Goal: Communication & Community: Answer question/provide support

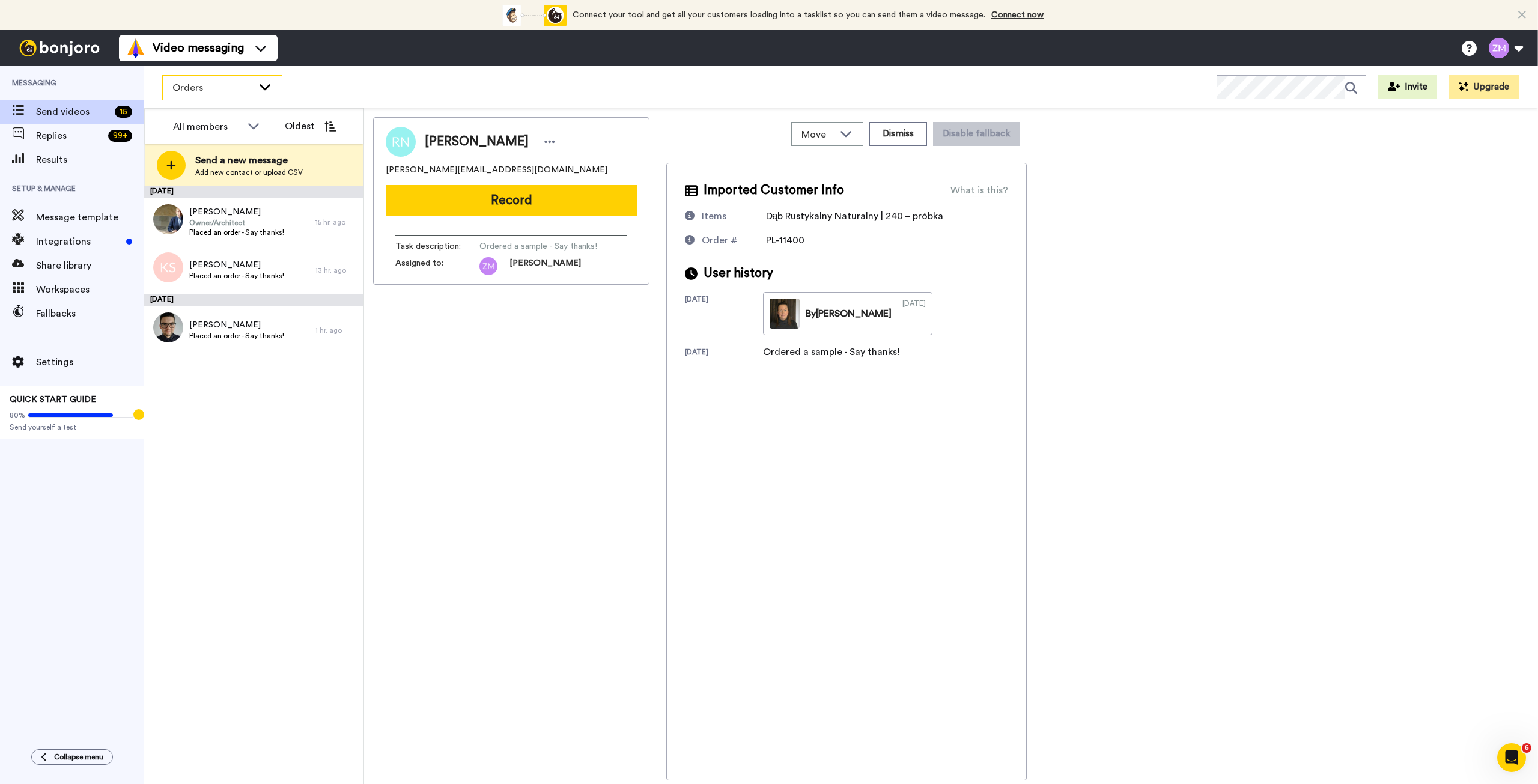
click at [265, 84] on icon at bounding box center [265, 86] width 14 height 12
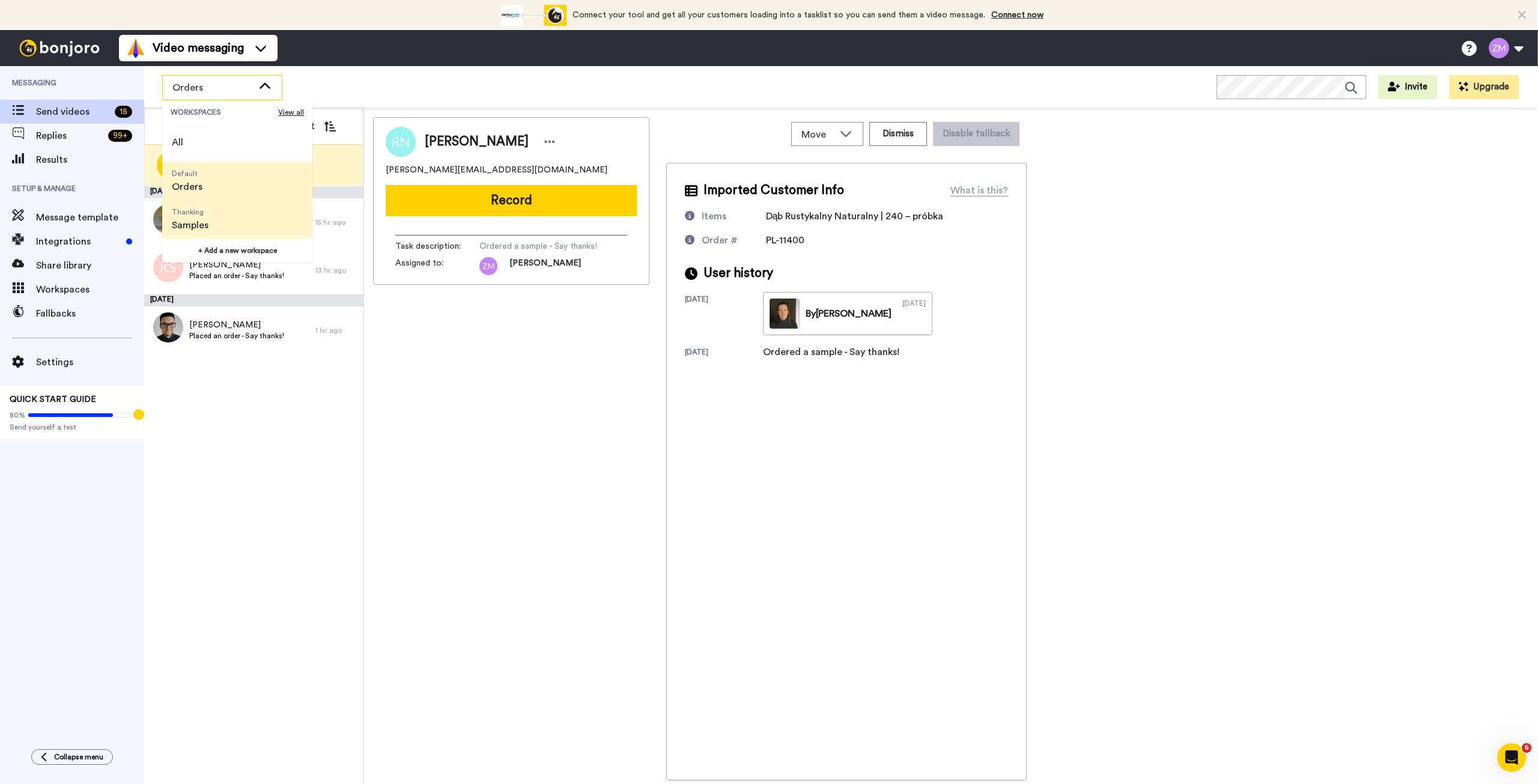
click at [232, 221] on li "Thanking Samples" at bounding box center [237, 219] width 150 height 39
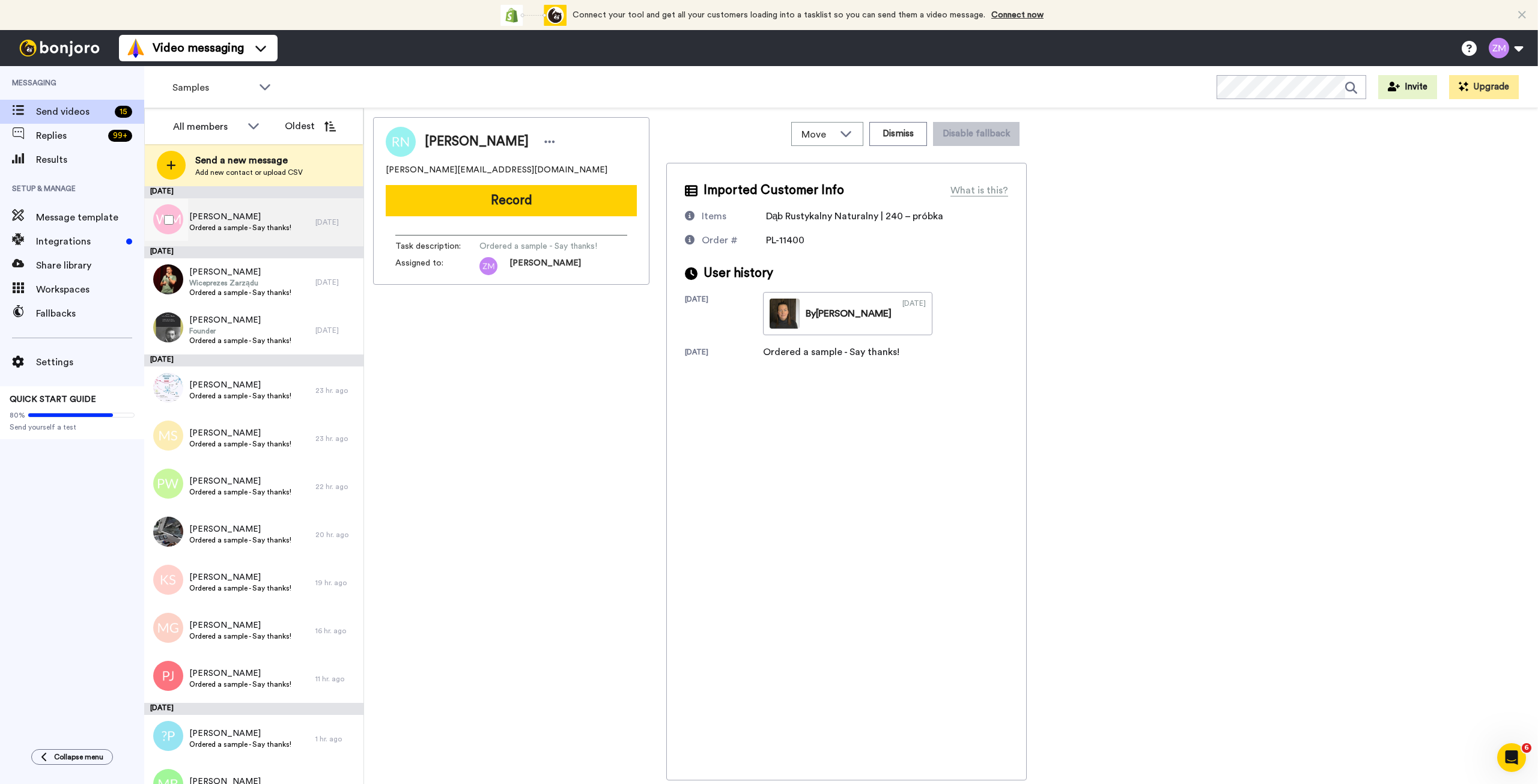
click at [268, 221] on span "Wojciech Majer" at bounding box center [240, 216] width 102 height 12
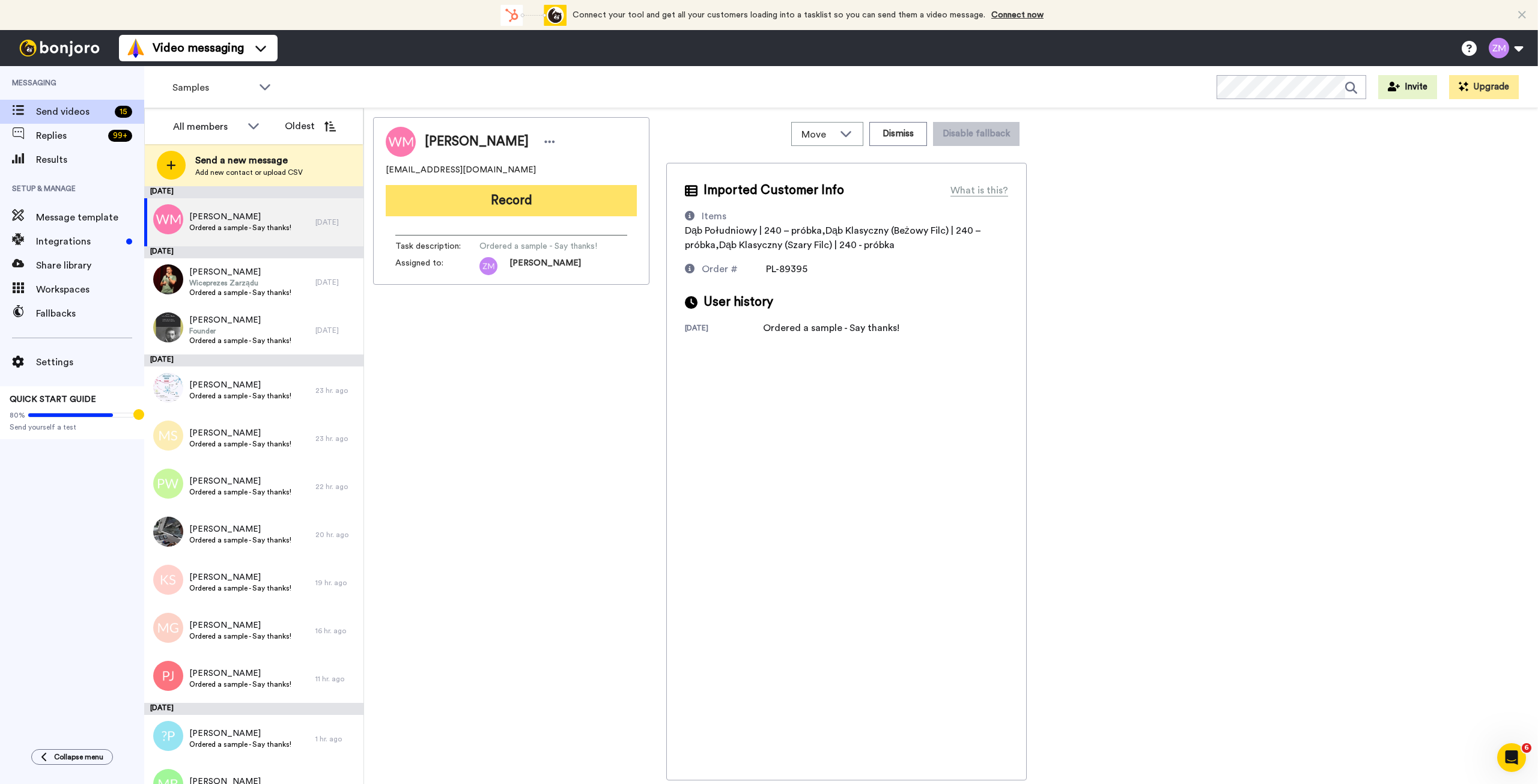
click at [510, 199] on button "Record" at bounding box center [511, 200] width 251 height 32
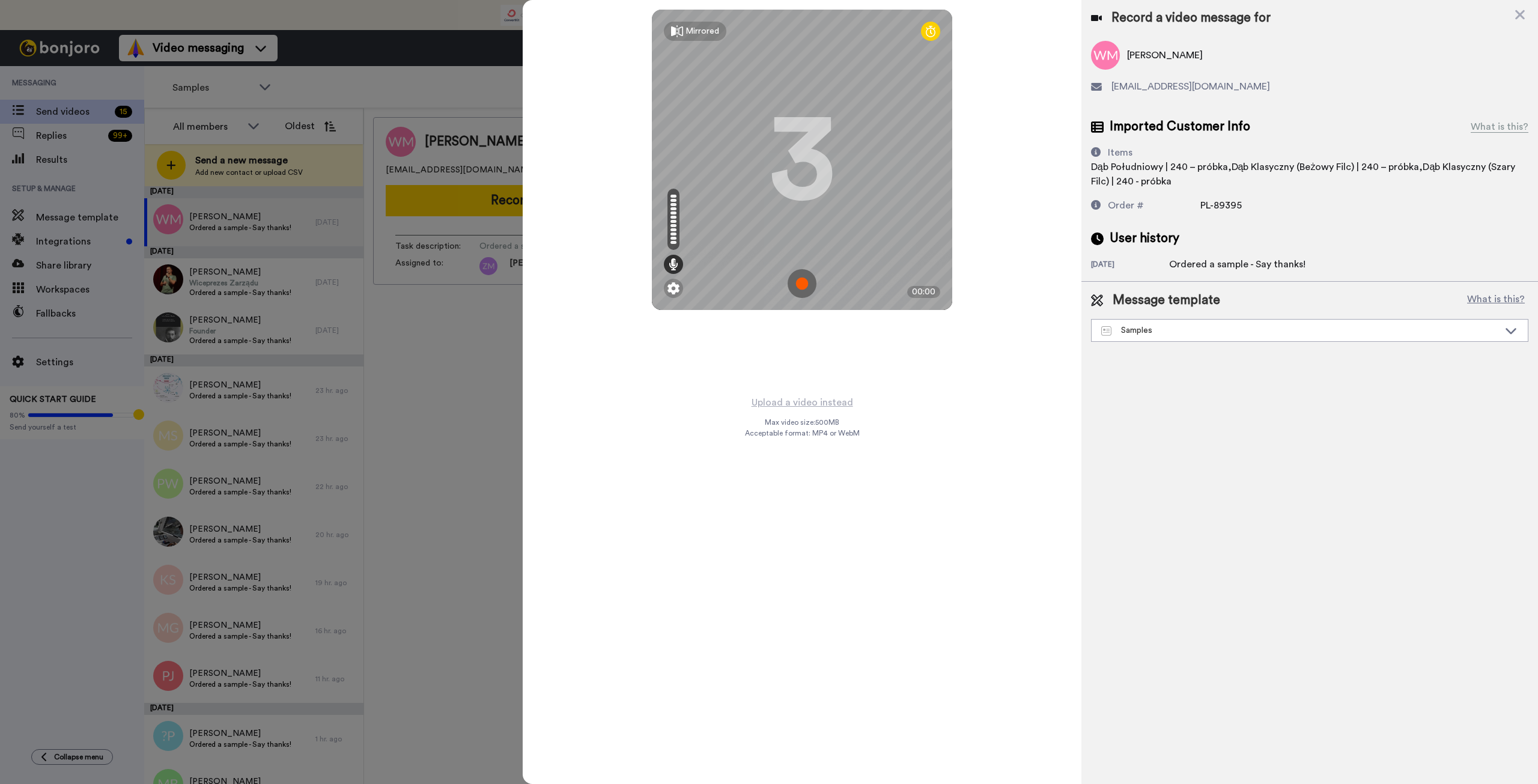
click at [804, 283] on img at bounding box center [802, 284] width 29 height 29
click at [807, 272] on img at bounding box center [802, 284] width 29 height 29
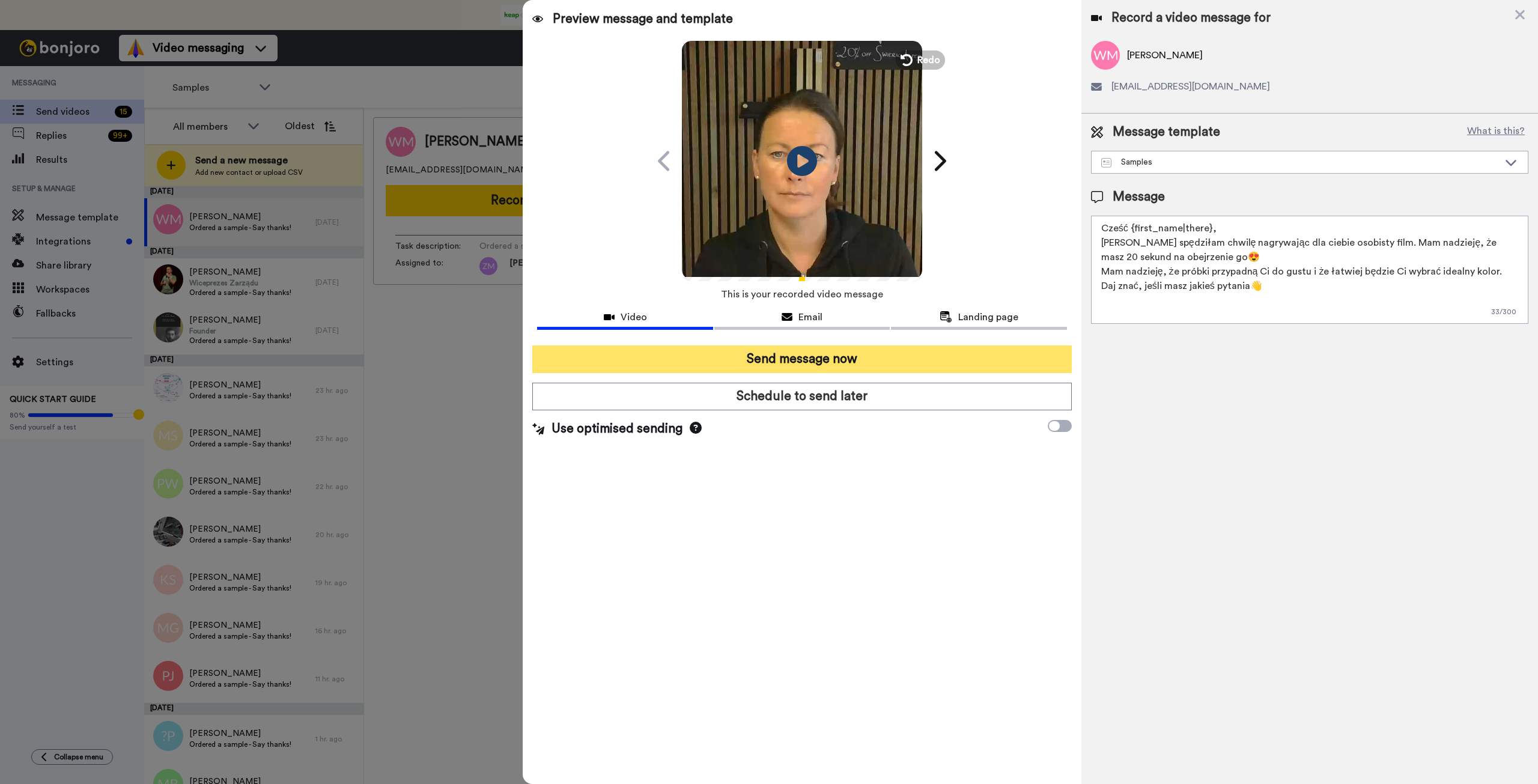
click at [874, 364] on button "Send message now" at bounding box center [802, 359] width 539 height 28
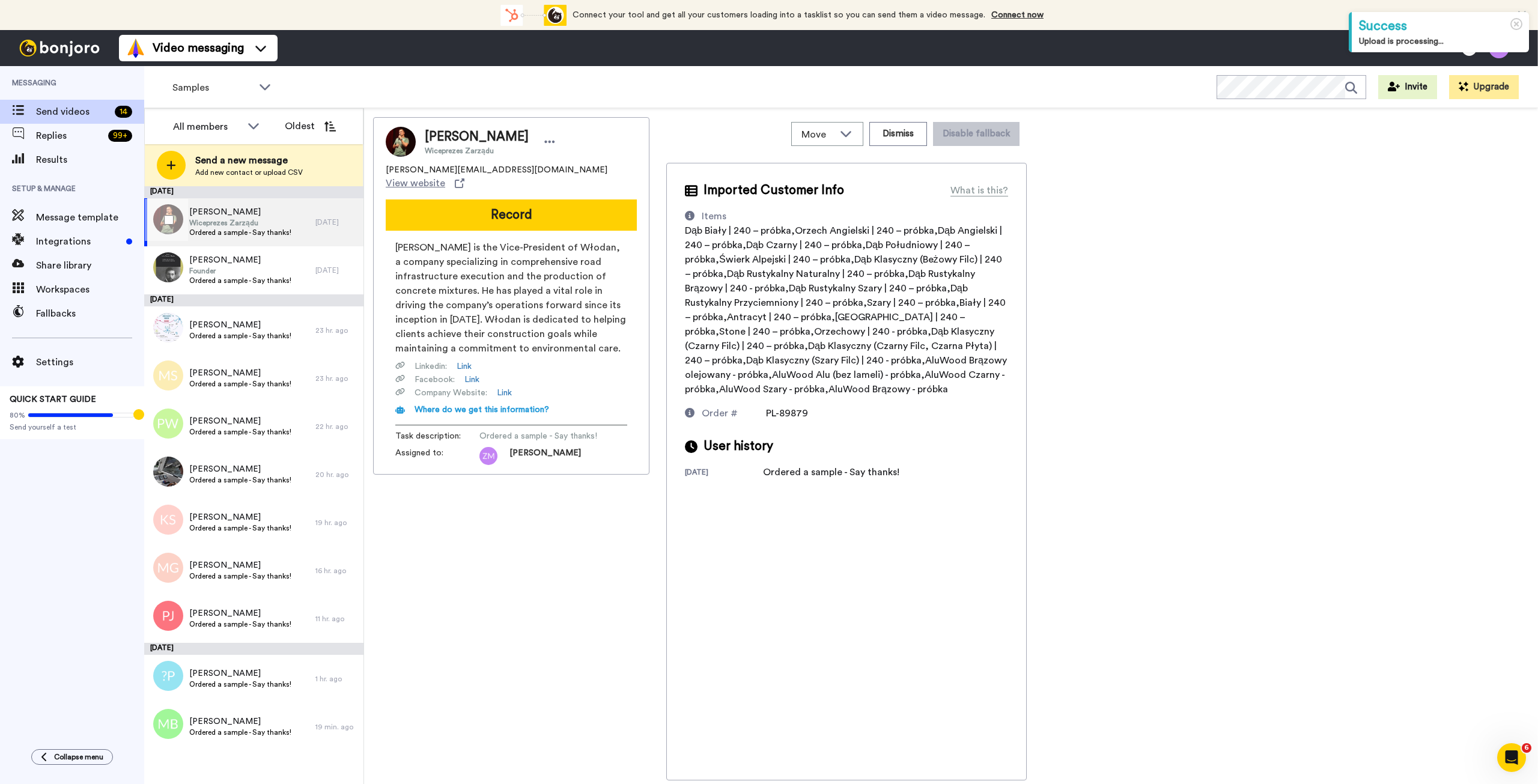
click at [290, 221] on div "[PERSON_NAME] Wiceprezes Zarządu Ordered a sample - Say thanks!" at bounding box center [229, 222] width 171 height 48
click at [492, 201] on button "Record" at bounding box center [511, 215] width 251 height 32
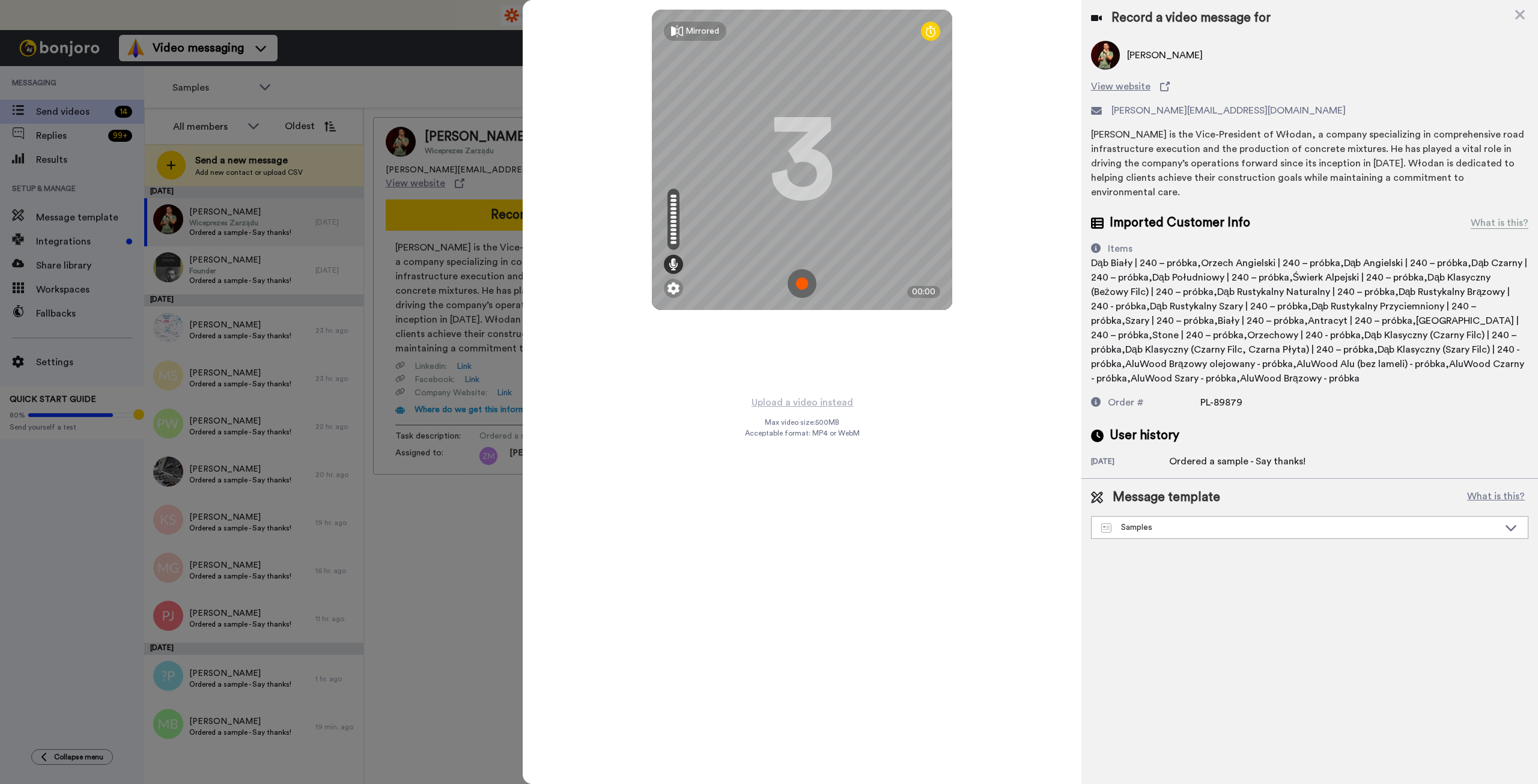
click at [797, 284] on img at bounding box center [802, 284] width 29 height 29
click at [813, 279] on img at bounding box center [802, 284] width 29 height 29
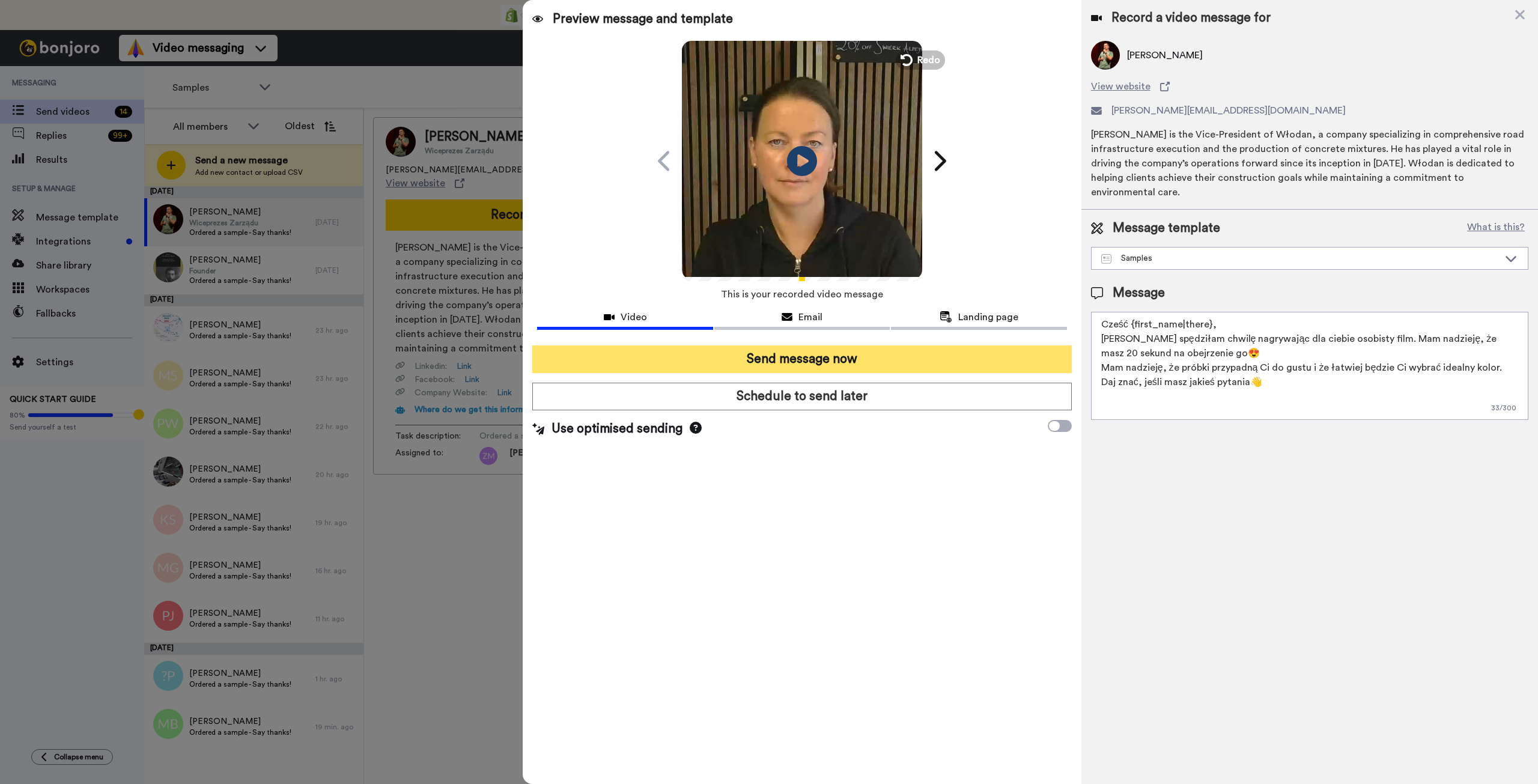
click at [887, 352] on button "Send message now" at bounding box center [802, 359] width 539 height 28
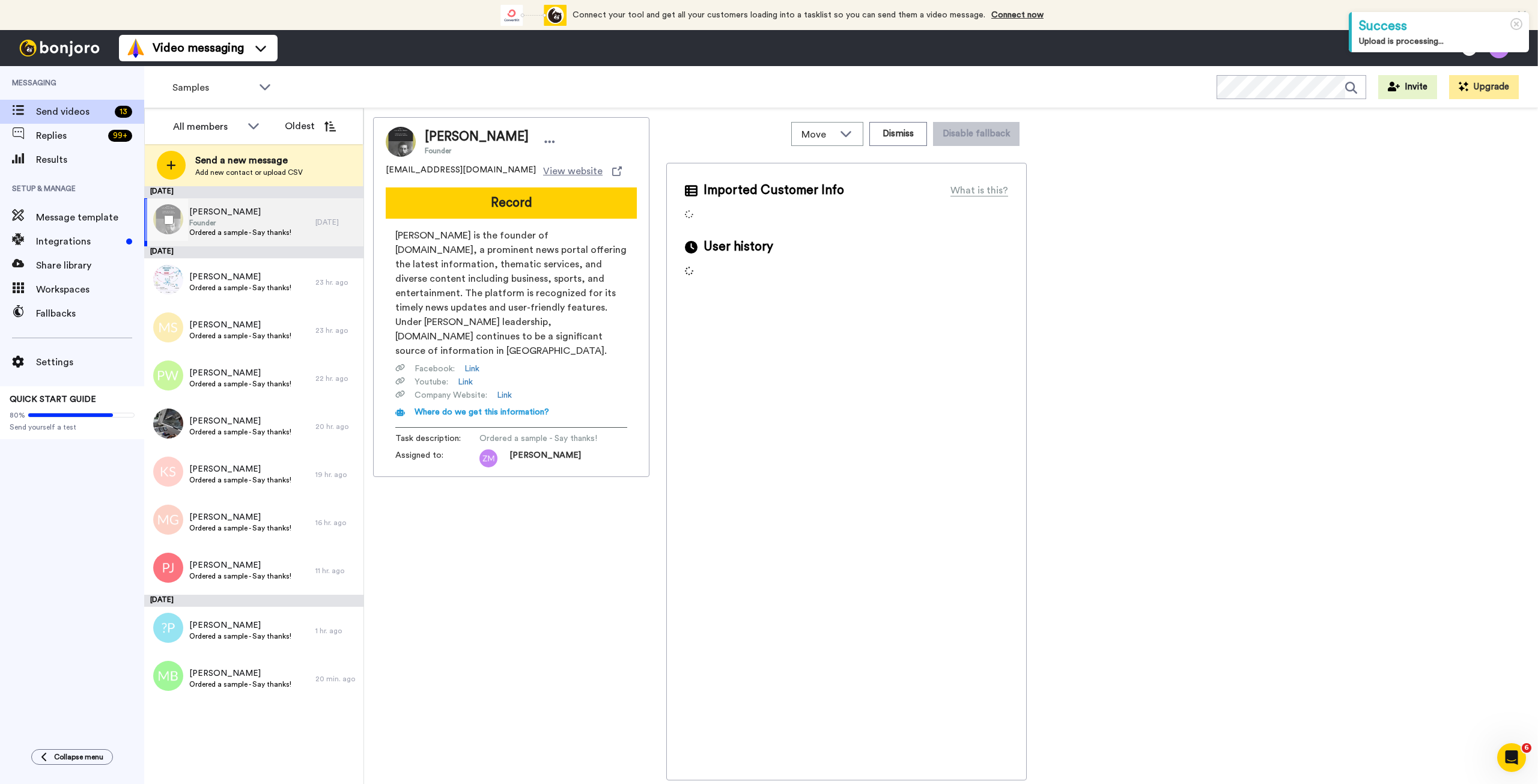
click at [271, 223] on span "Founder" at bounding box center [240, 222] width 102 height 9
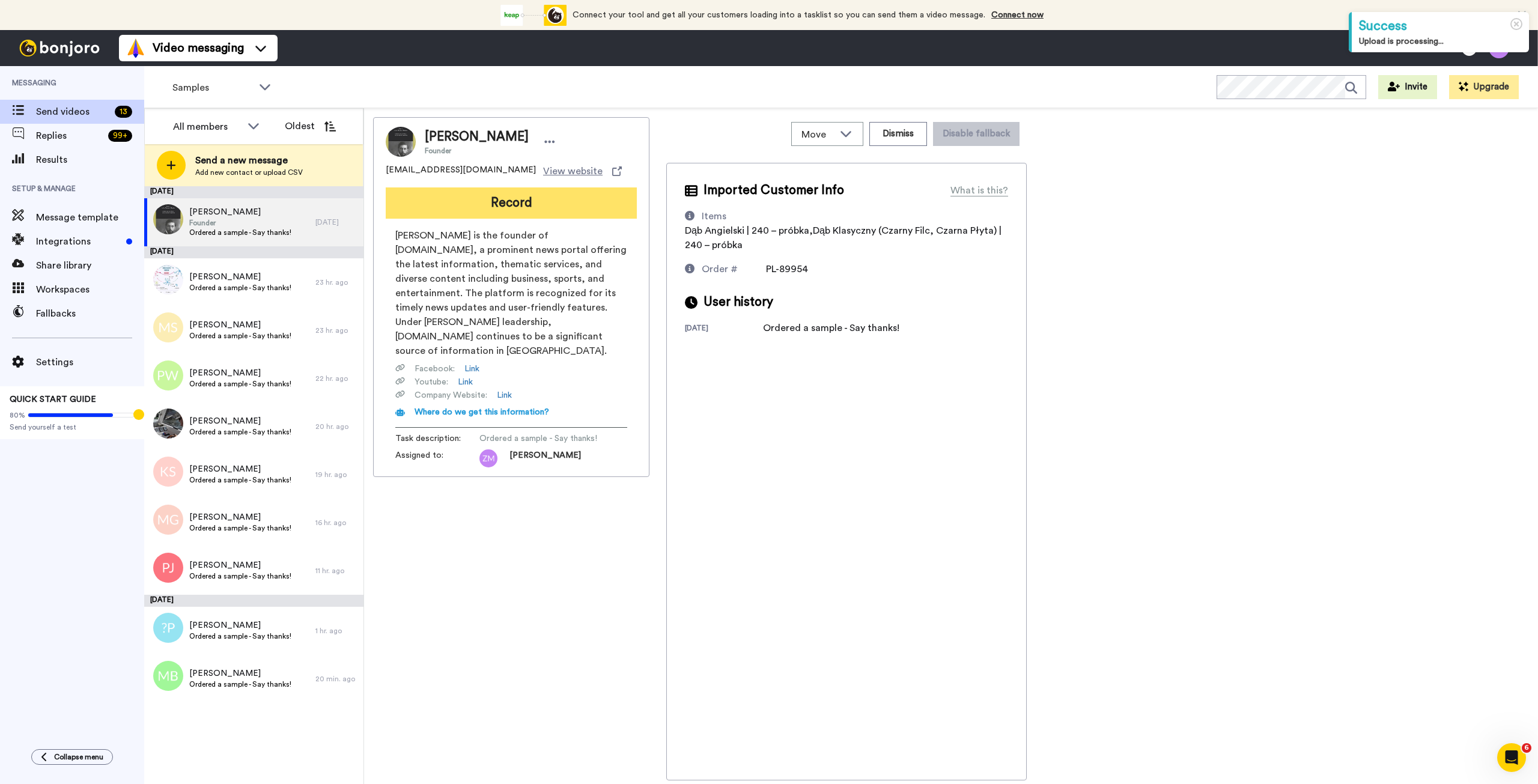
click at [520, 196] on button "Record" at bounding box center [511, 203] width 251 height 32
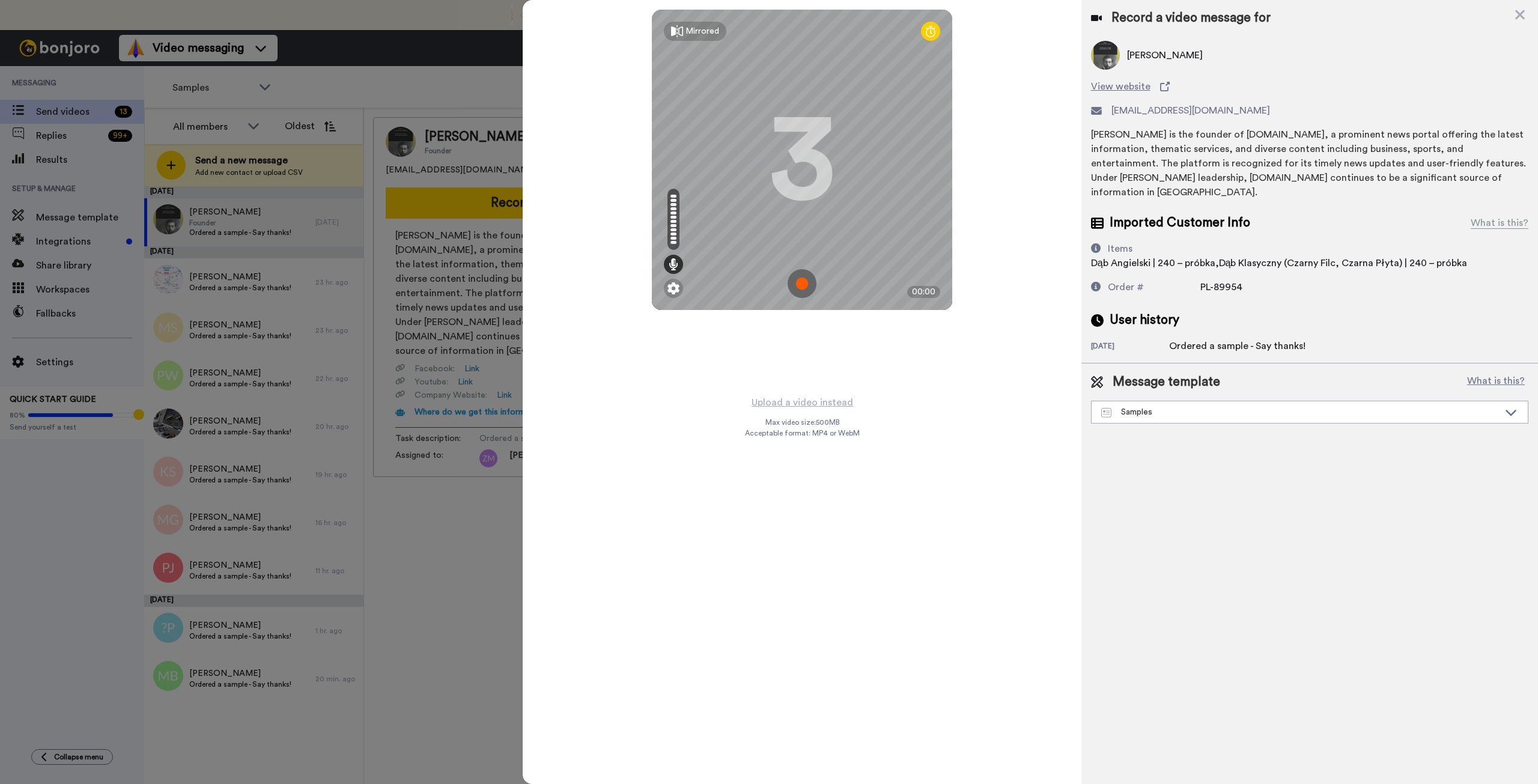
click at [801, 282] on img at bounding box center [802, 284] width 29 height 29
click at [808, 270] on img at bounding box center [802, 284] width 29 height 29
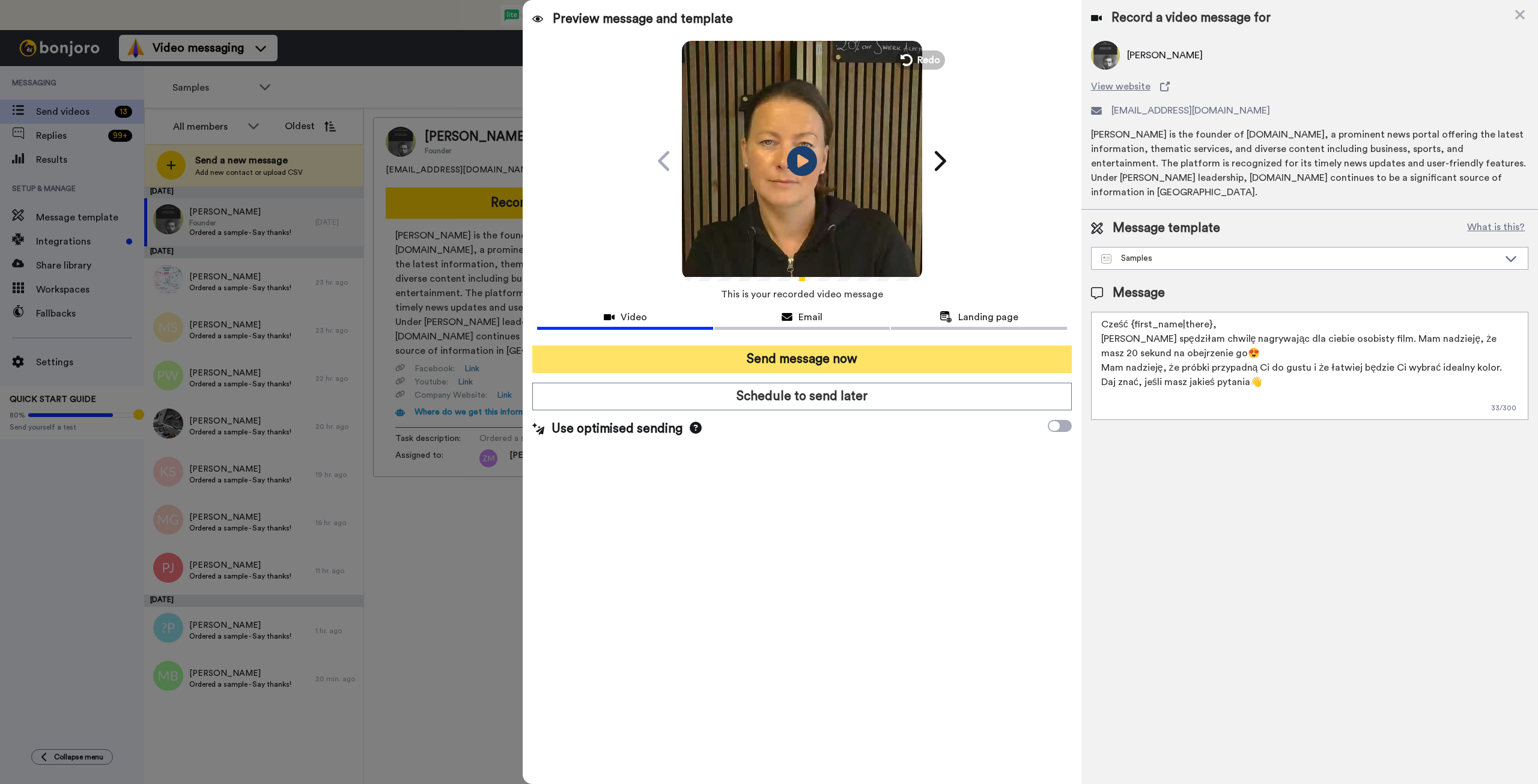
click at [916, 360] on button "Send message now" at bounding box center [802, 359] width 539 height 28
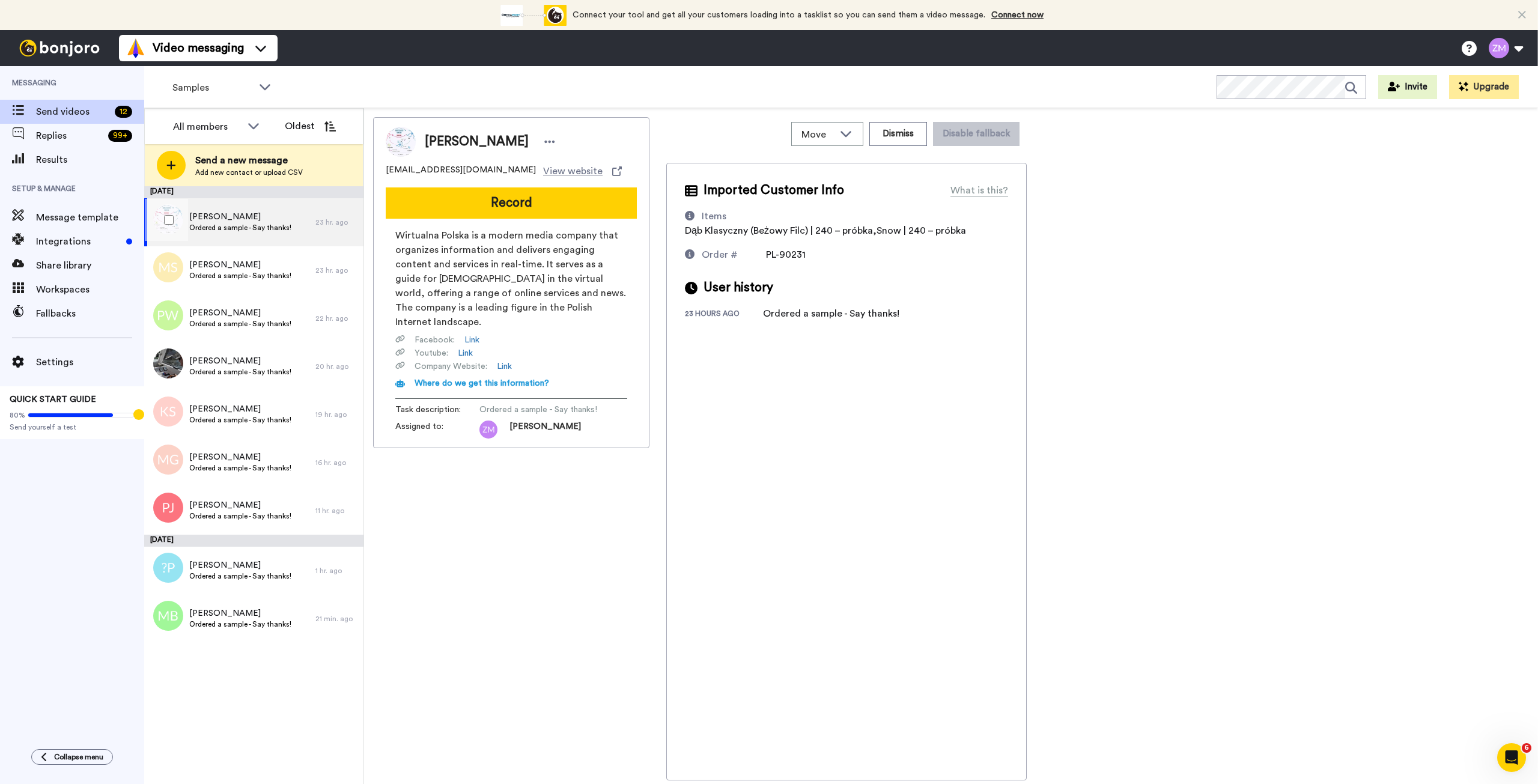
click at [255, 223] on div "Marian Przybyła Ordered a sample - Say thanks!" at bounding box center [240, 222] width 102 height 23
click at [527, 206] on button "Record" at bounding box center [511, 203] width 251 height 32
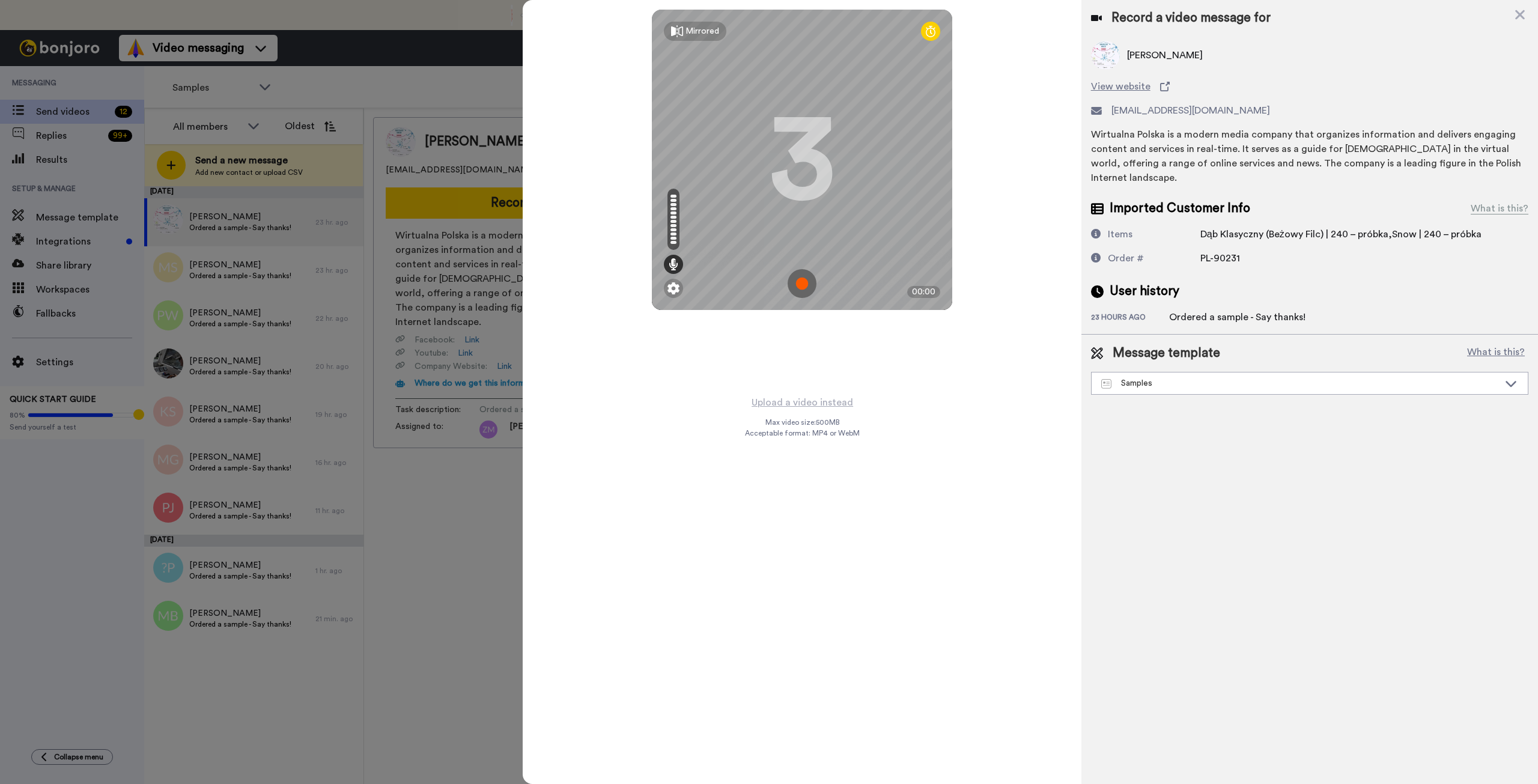
click at [801, 288] on img at bounding box center [802, 284] width 29 height 29
click at [796, 269] on div "Mirrored Redo 3 00:23" at bounding box center [802, 159] width 300 height 300
click at [788, 290] on img at bounding box center [802, 284] width 29 height 29
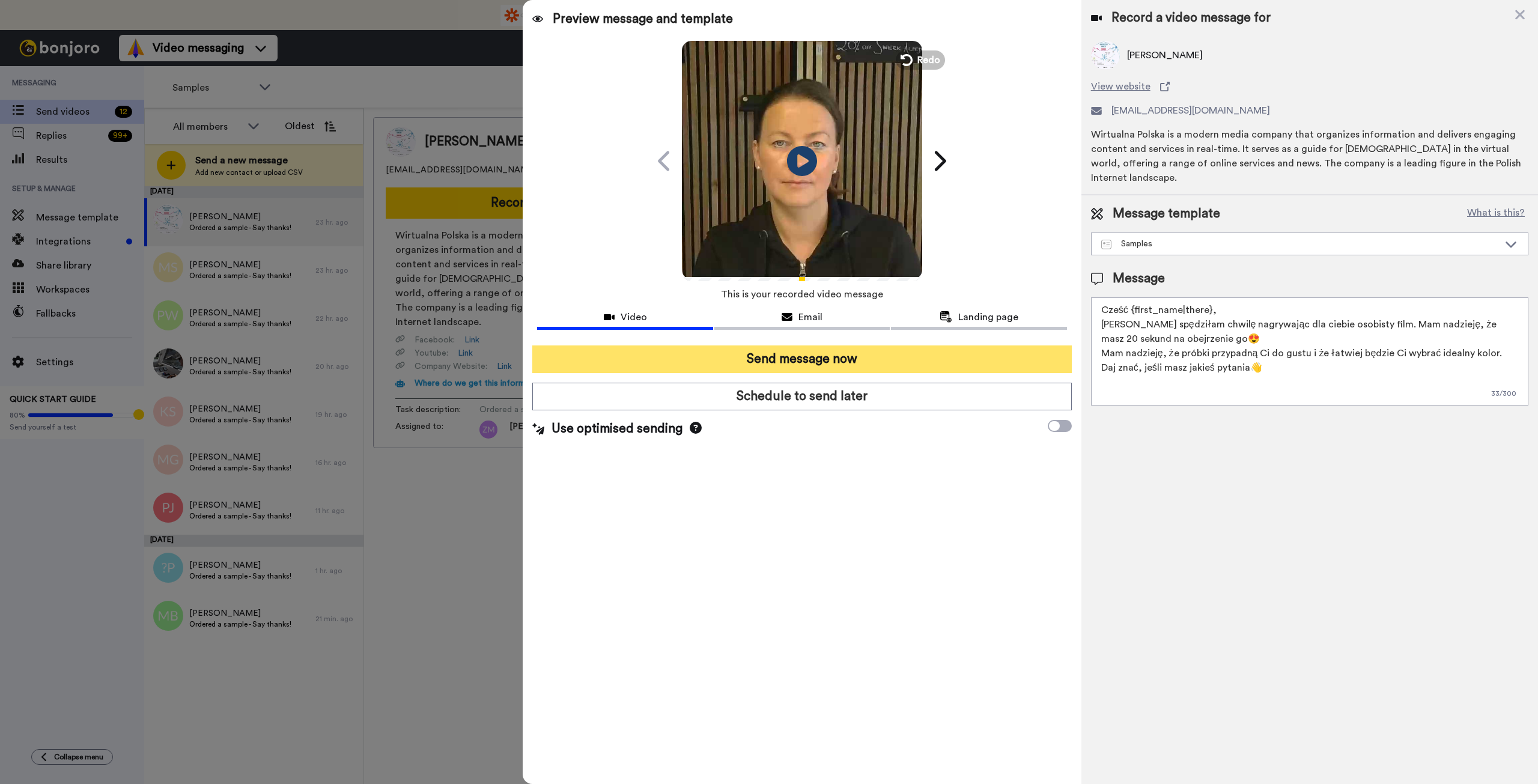
click at [861, 360] on button "Send message now" at bounding box center [802, 359] width 539 height 28
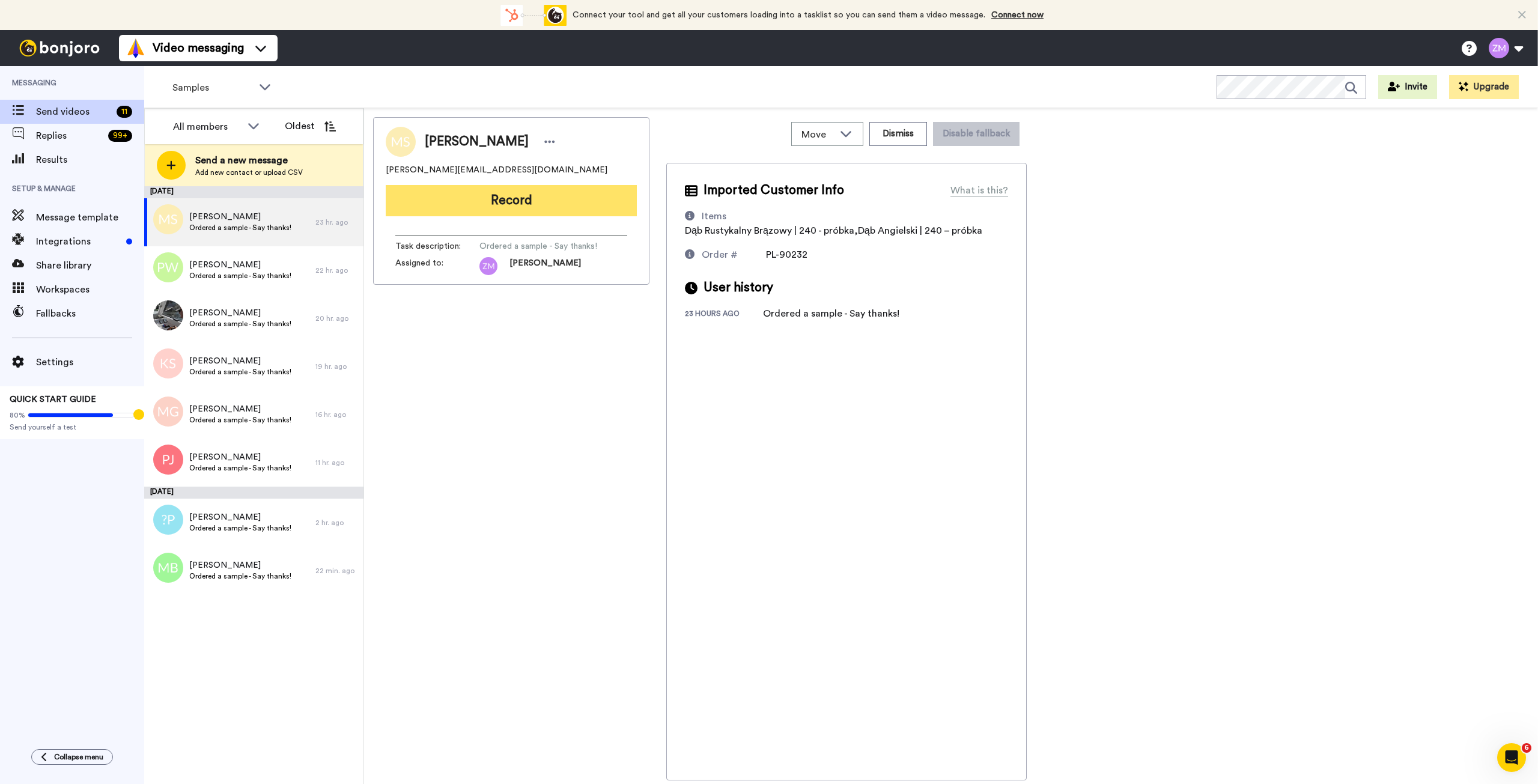
click at [511, 205] on button "Record" at bounding box center [511, 200] width 251 height 32
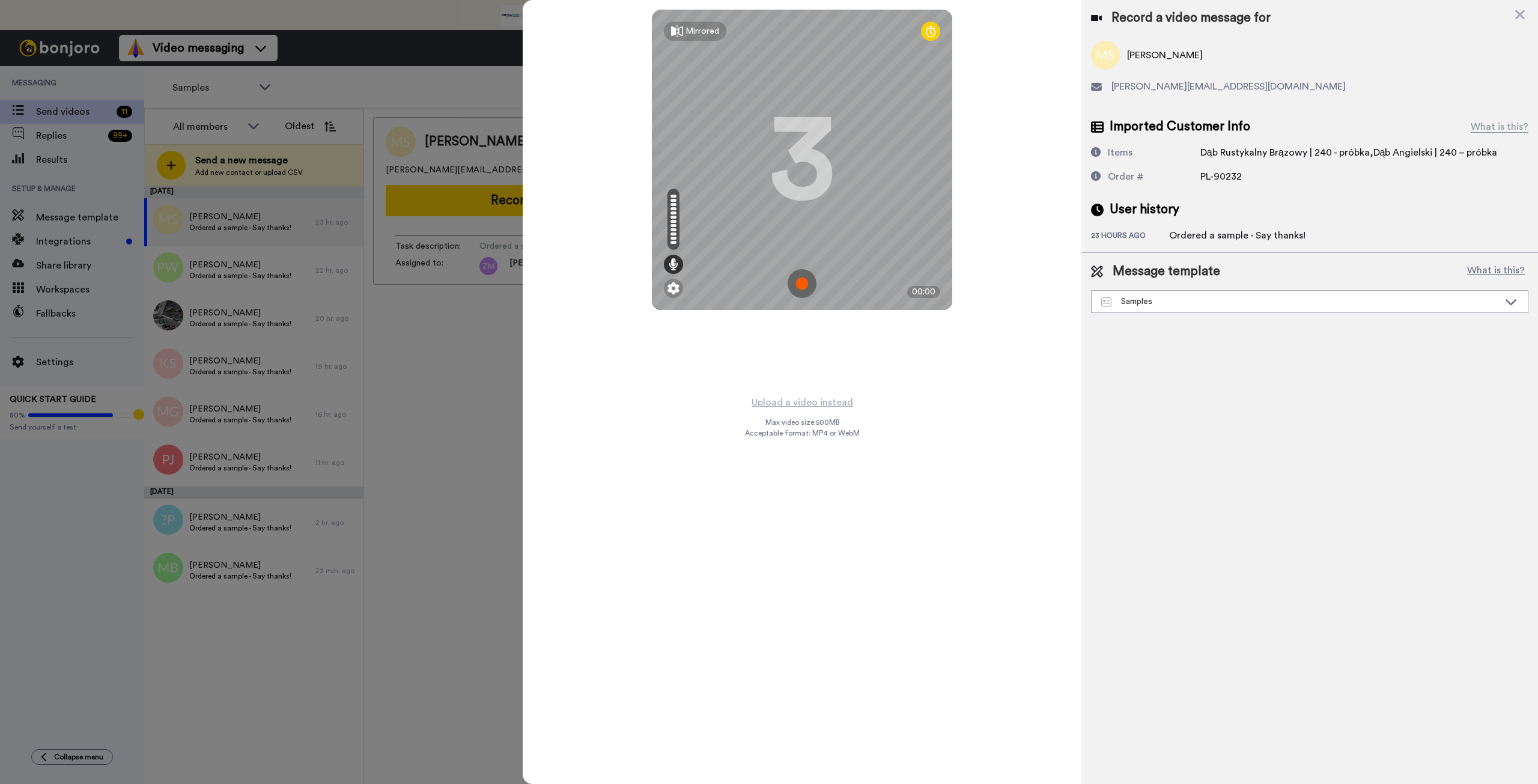
click at [801, 282] on img at bounding box center [802, 284] width 29 height 29
click at [803, 279] on img at bounding box center [802, 284] width 29 height 29
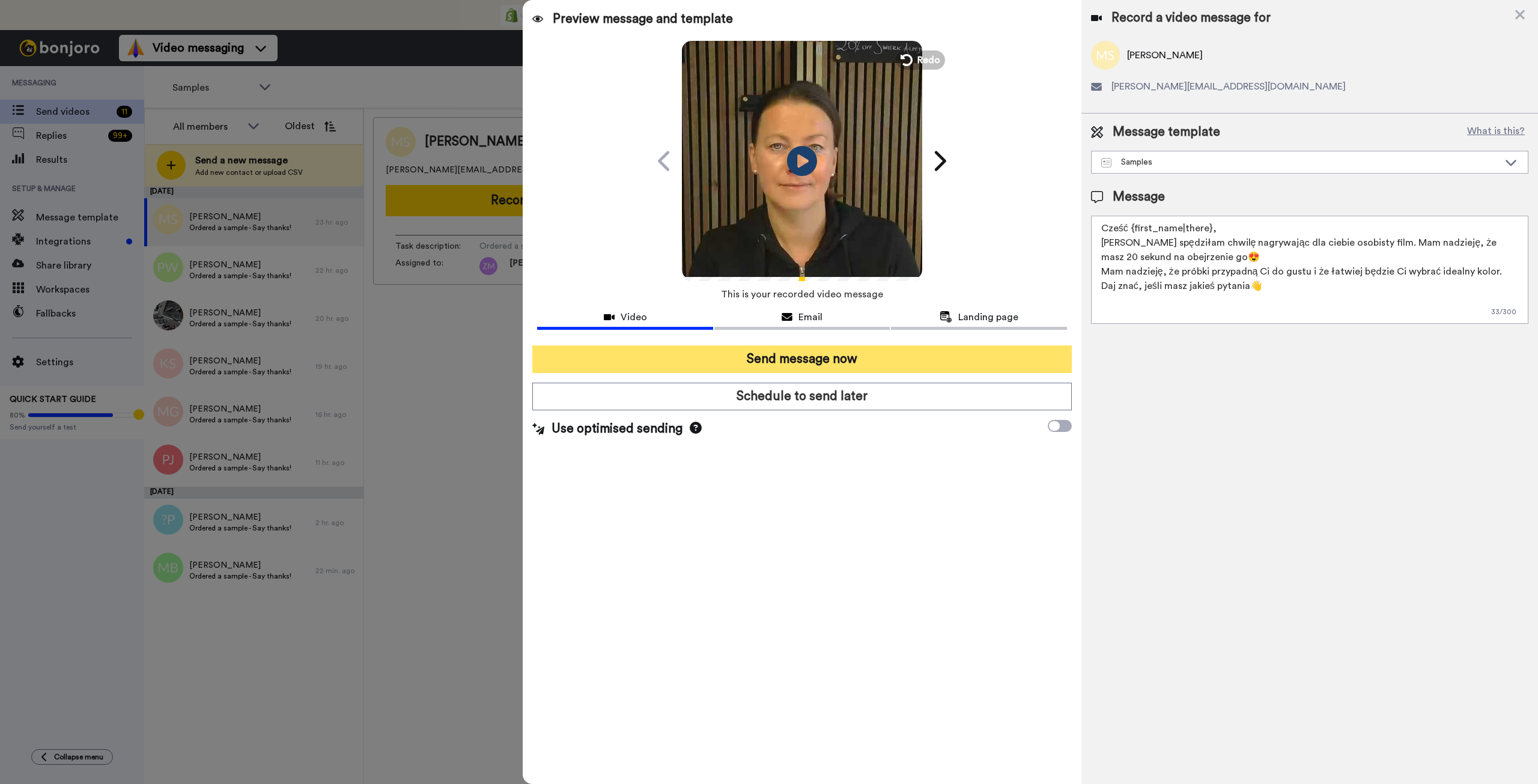
click at [909, 357] on button "Send message now" at bounding box center [802, 359] width 539 height 28
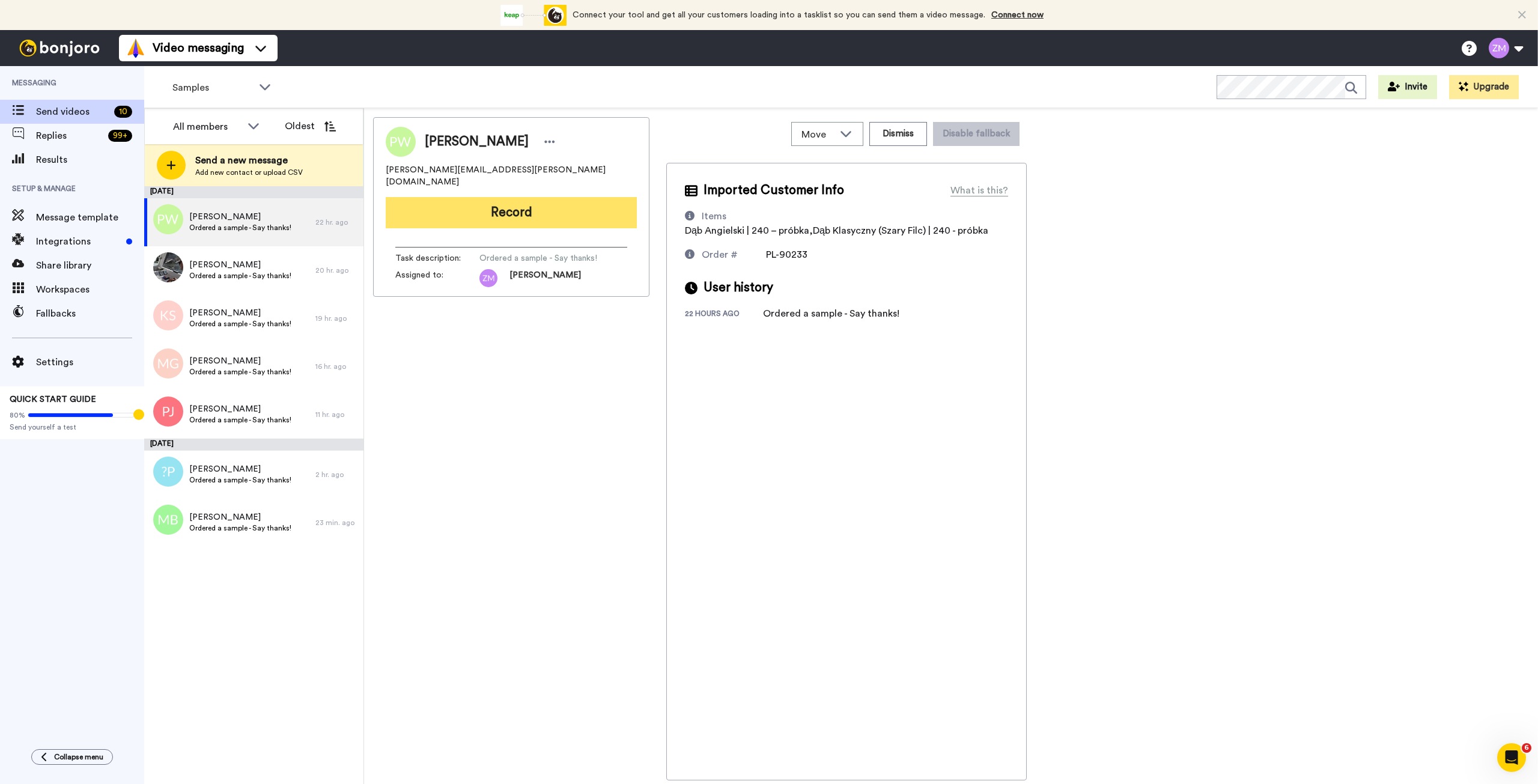
click at [497, 203] on button "Record" at bounding box center [511, 213] width 251 height 32
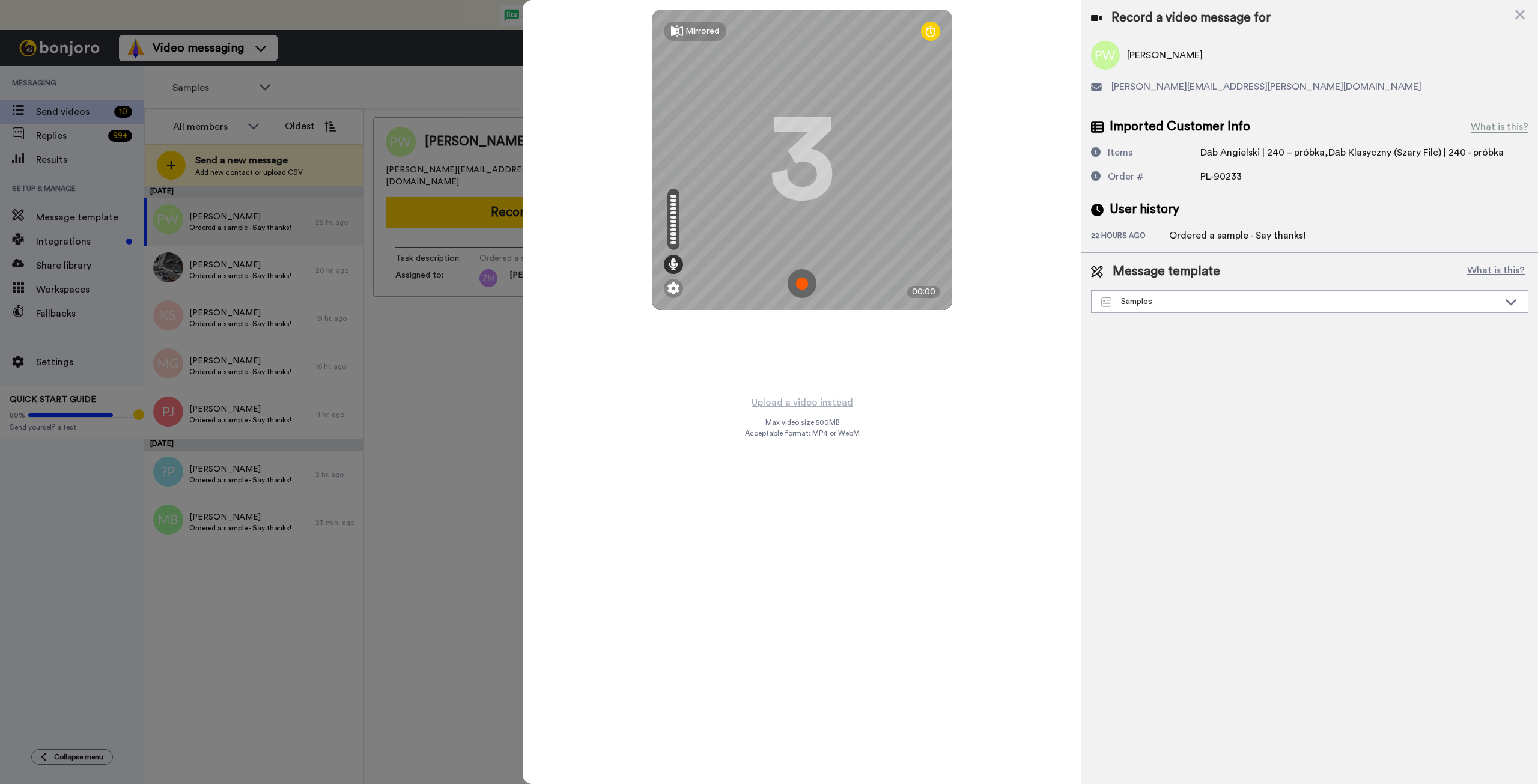
click at [803, 281] on img at bounding box center [802, 284] width 29 height 29
click at [803, 273] on img at bounding box center [802, 284] width 29 height 29
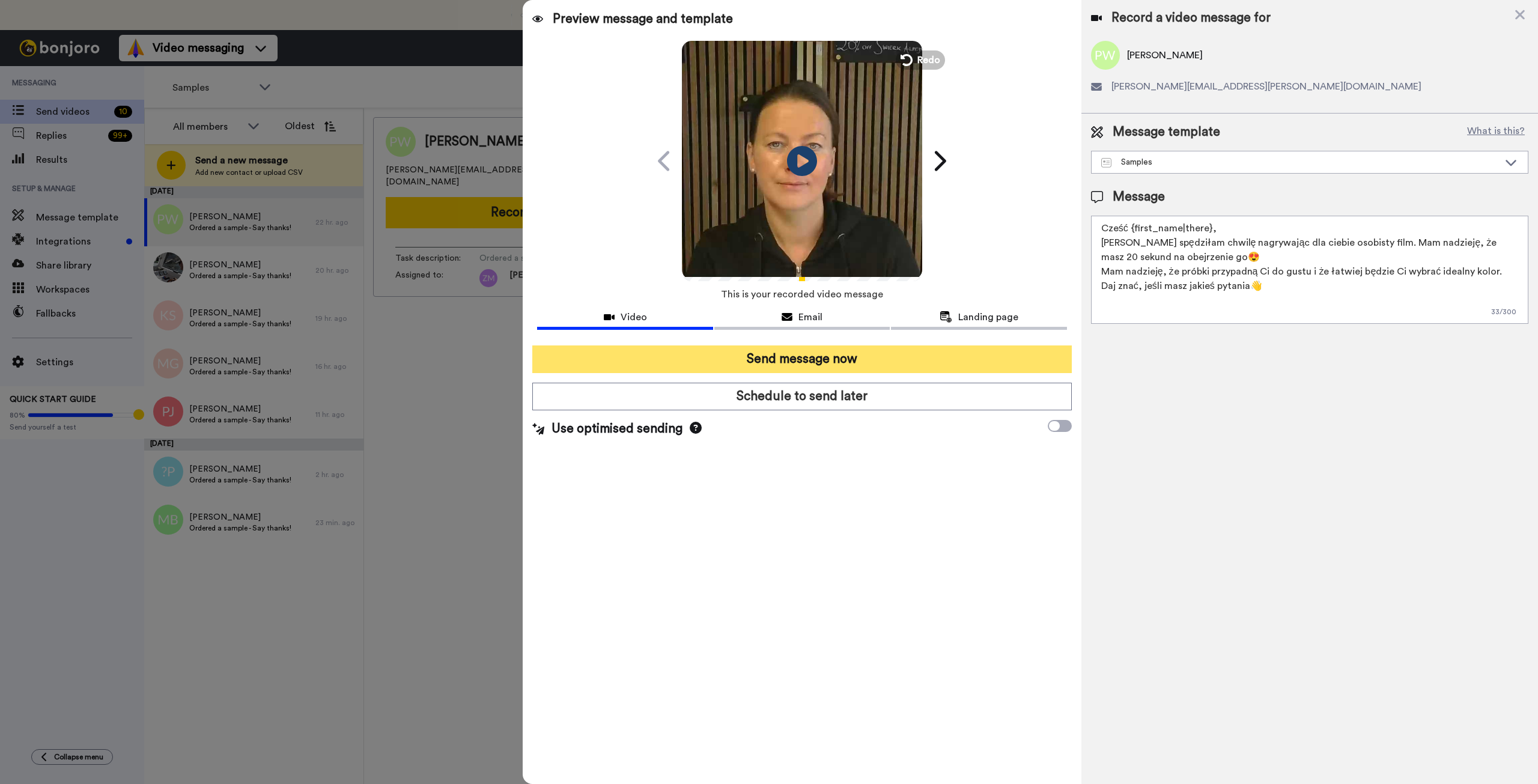
click at [874, 358] on button "Send message now" at bounding box center [802, 359] width 539 height 28
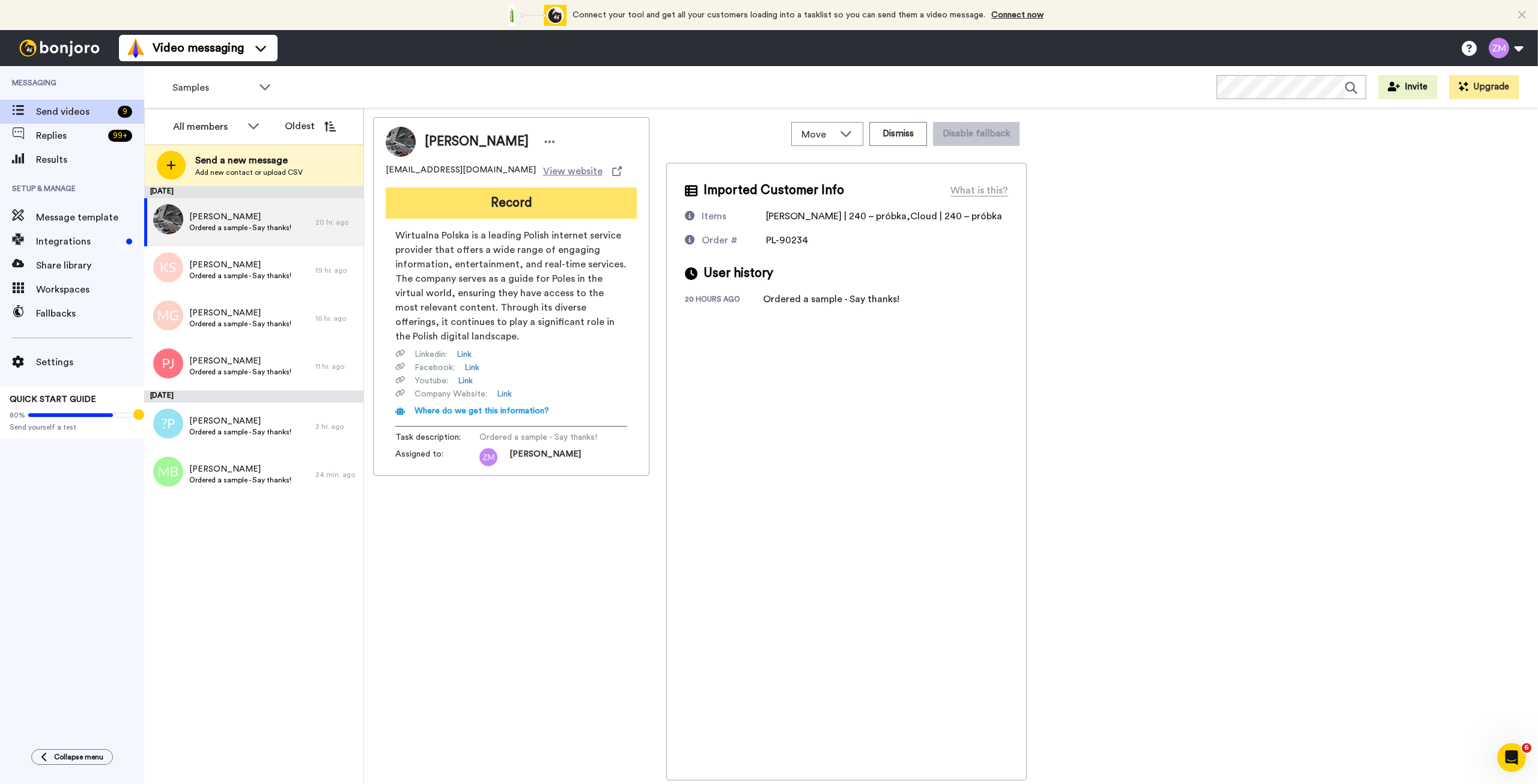
click at [509, 207] on button "Record" at bounding box center [511, 203] width 251 height 32
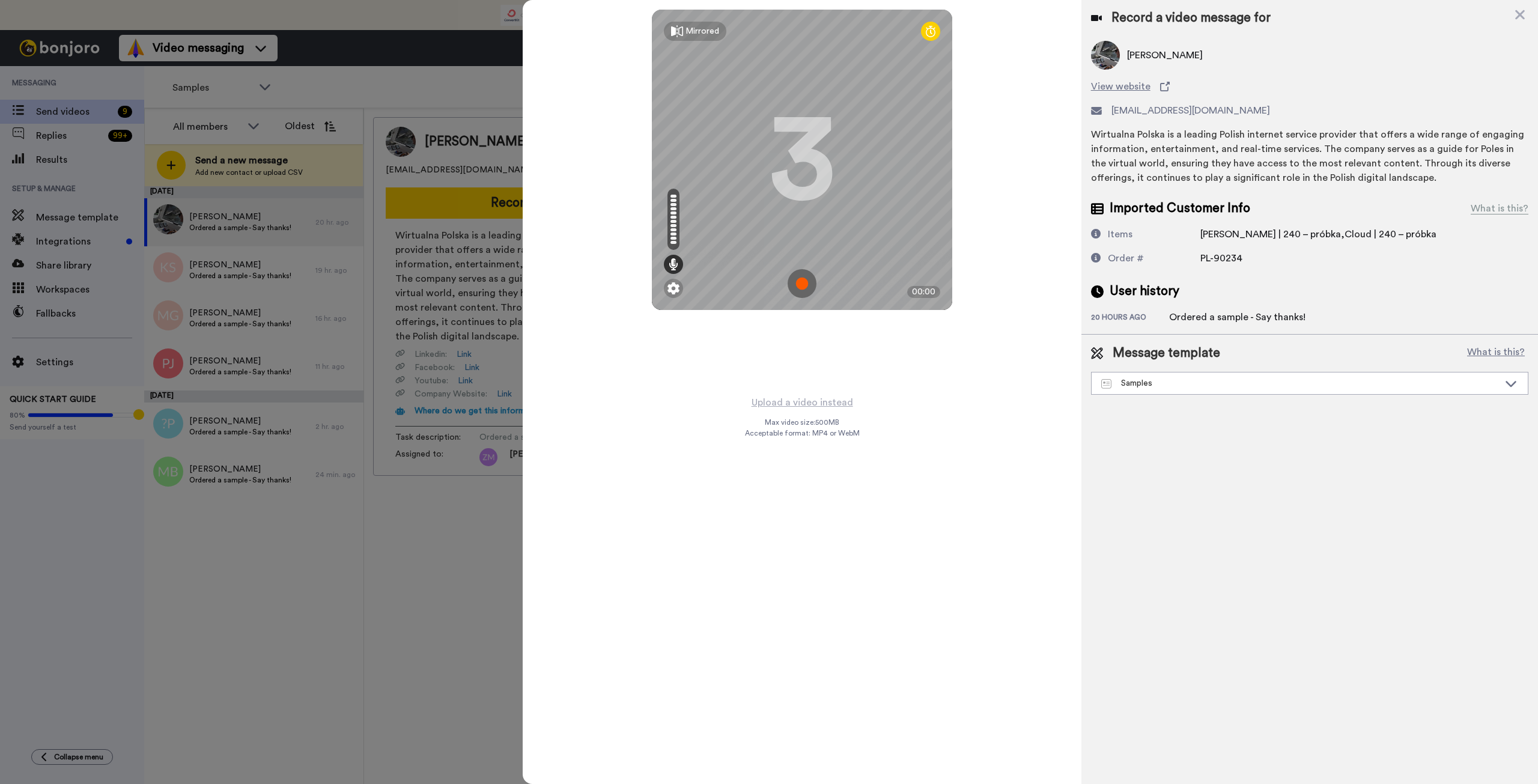
click at [802, 283] on img at bounding box center [802, 284] width 29 height 29
click at [806, 284] on img at bounding box center [802, 284] width 29 height 29
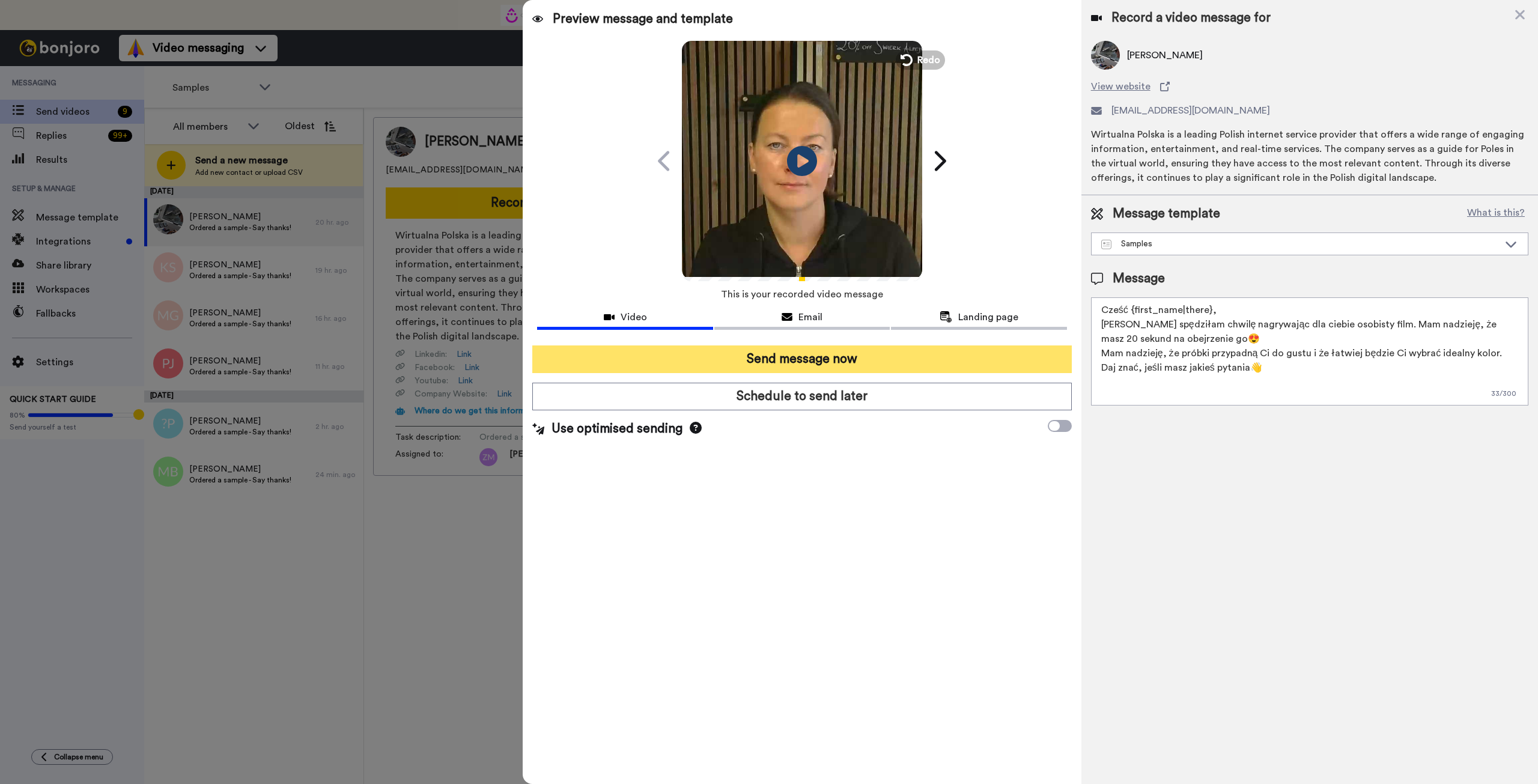
click at [867, 359] on button "Send message now" at bounding box center [802, 359] width 539 height 28
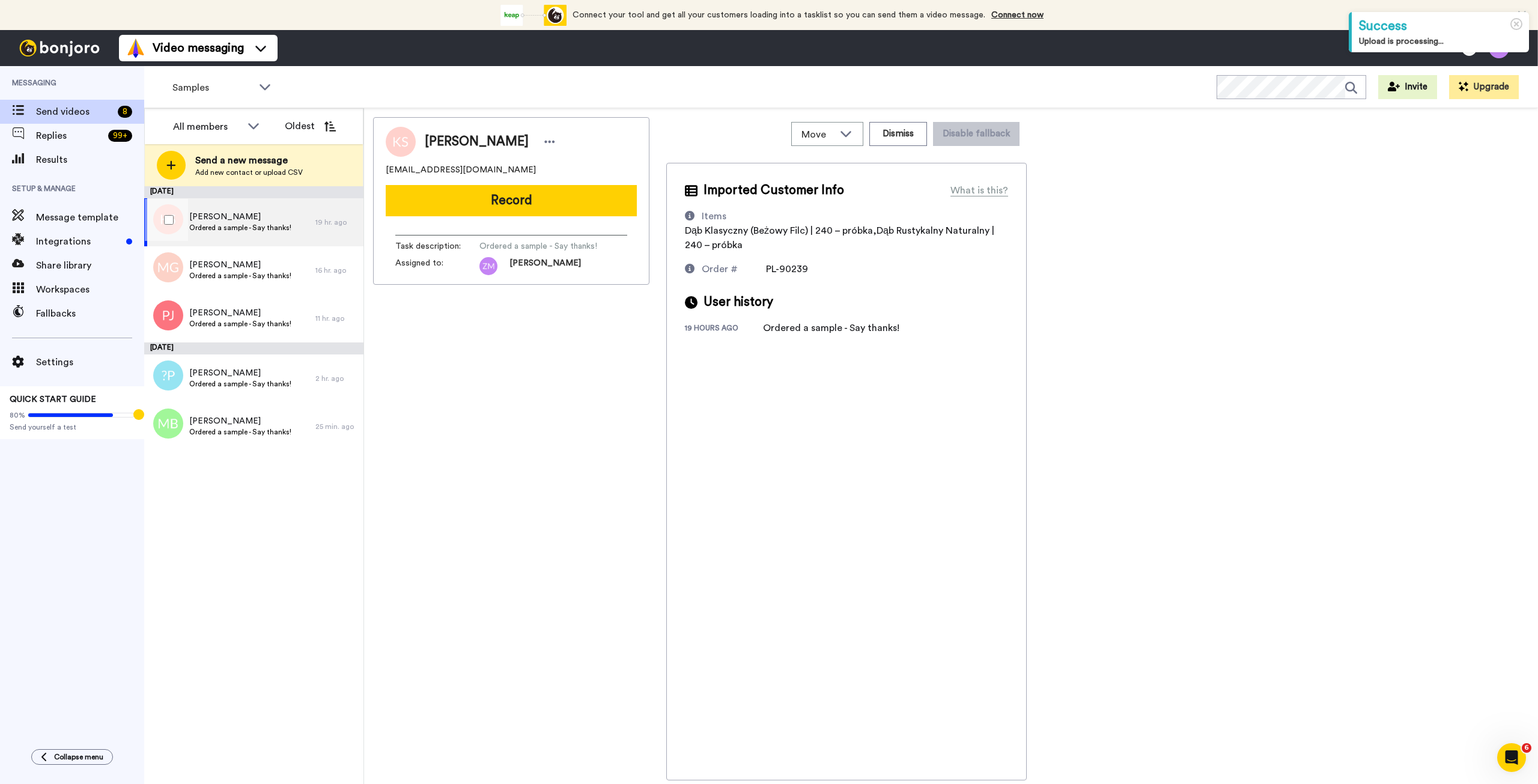
click at [261, 223] on span "Ordered a sample - Say thanks!" at bounding box center [240, 227] width 102 height 9
